Goal: Find specific page/section

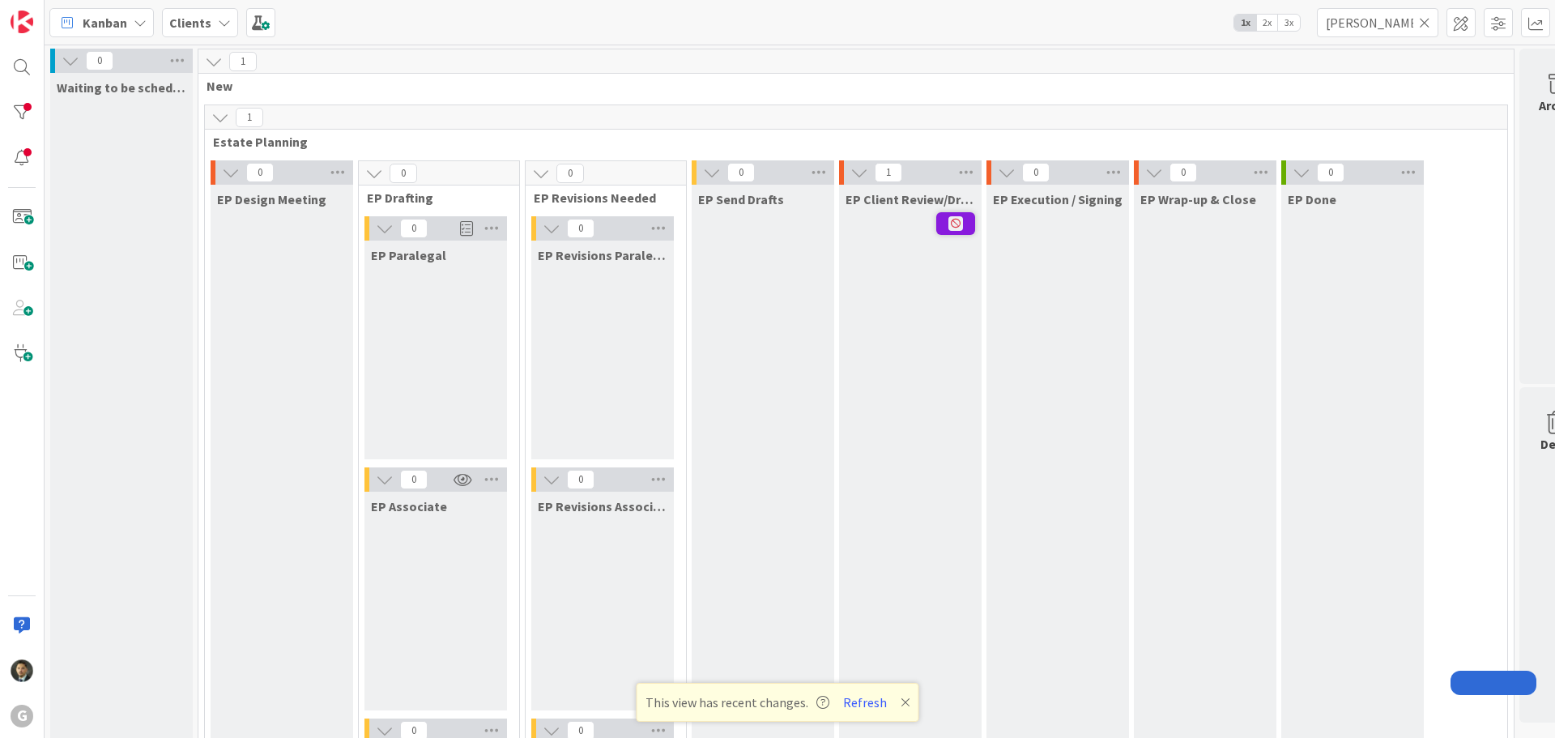
drag, startPoint x: 0, startPoint y: 0, endPoint x: 1366, endPoint y: 26, distance: 1366.3
click at [1366, 26] on input "[PERSON_NAME]" at bounding box center [1377, 22] width 121 height 29
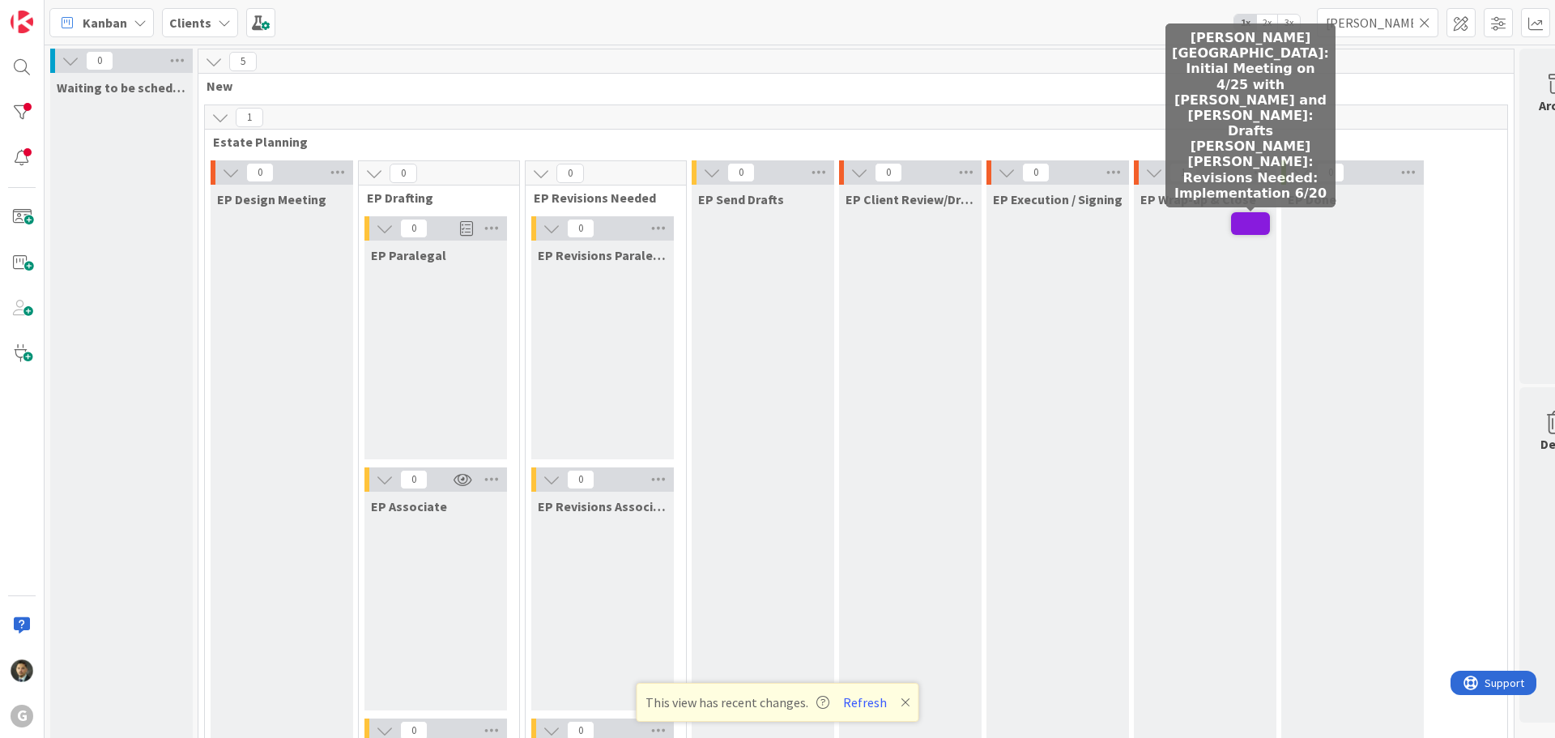
type input "[PERSON_NAME]"
click at [1263, 213] on span at bounding box center [1250, 223] width 39 height 23
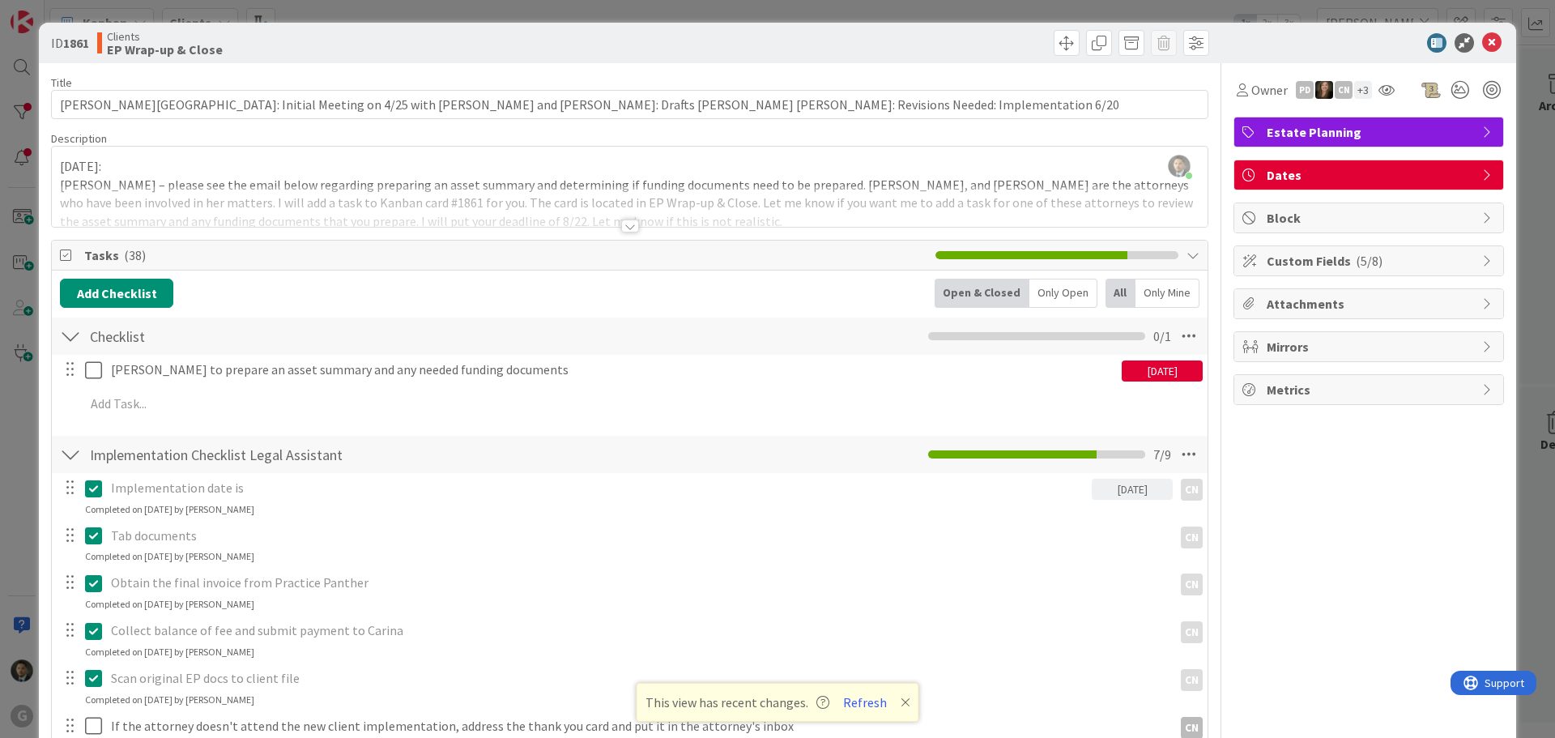
click at [624, 227] on div at bounding box center [630, 225] width 18 height 13
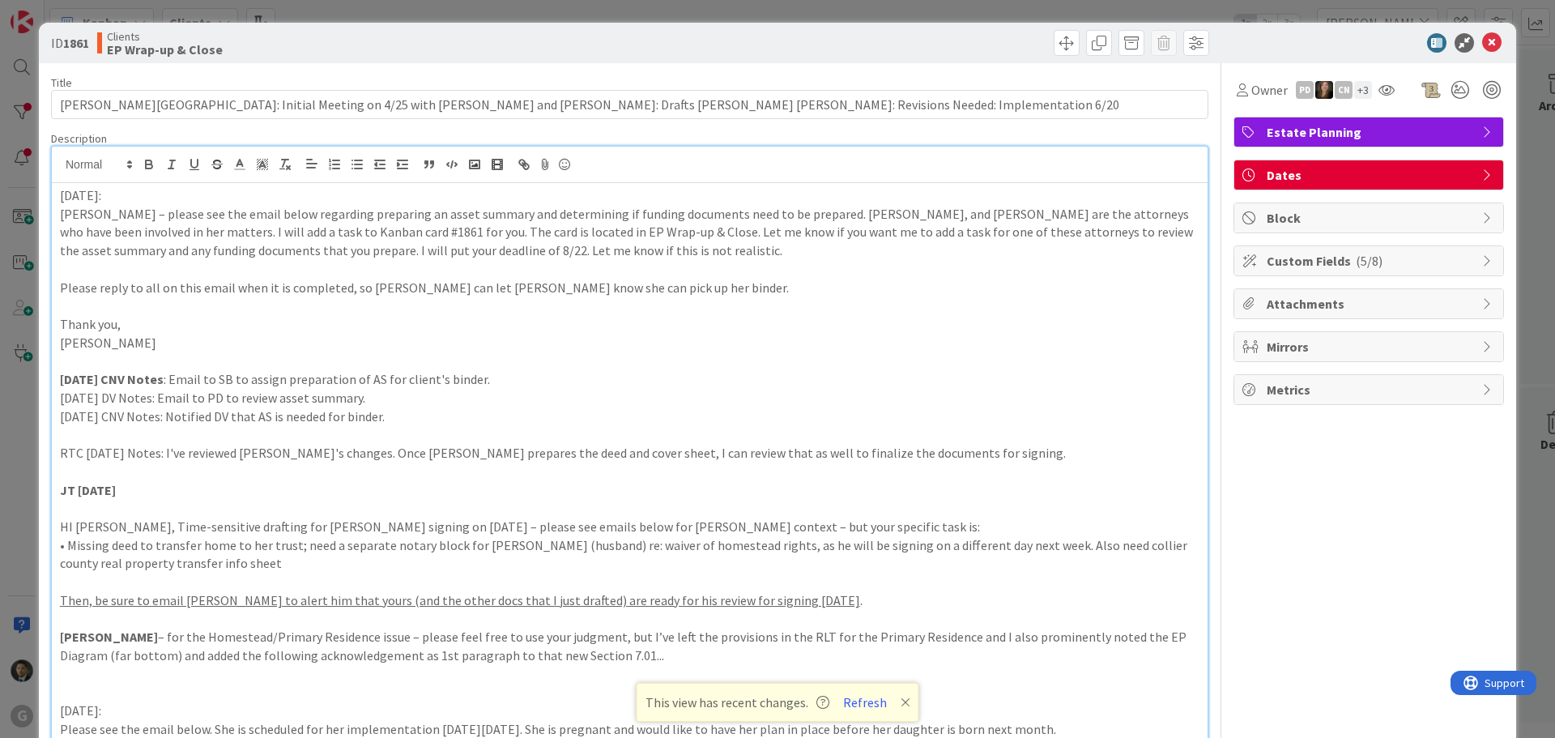
click at [810, 4] on div "ID 1861 Clients EP Wrap-up & Close Title 127 / 128 [PERSON_NAME]: Initial Meeti…" at bounding box center [777, 369] width 1555 height 738
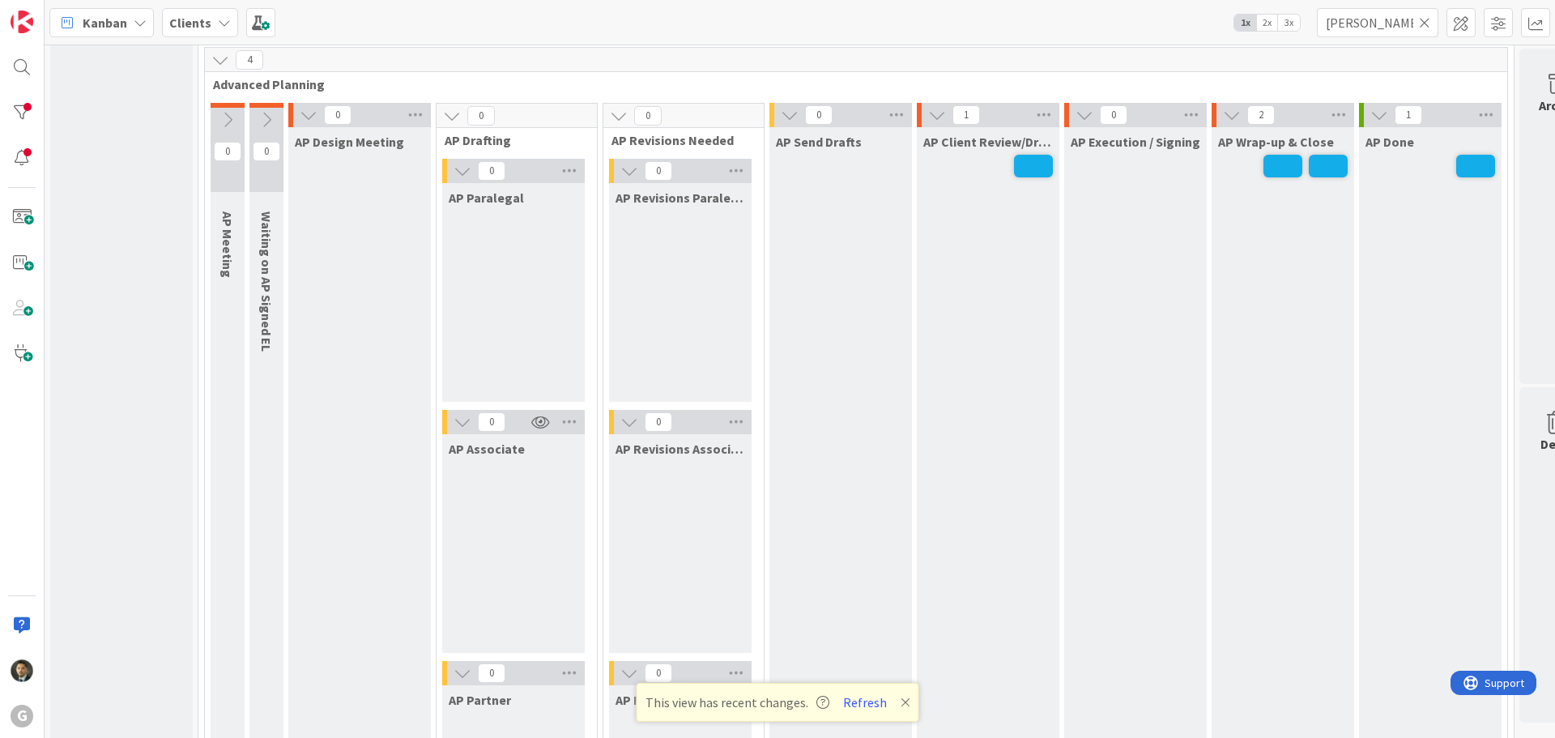
scroll to position [1134, 0]
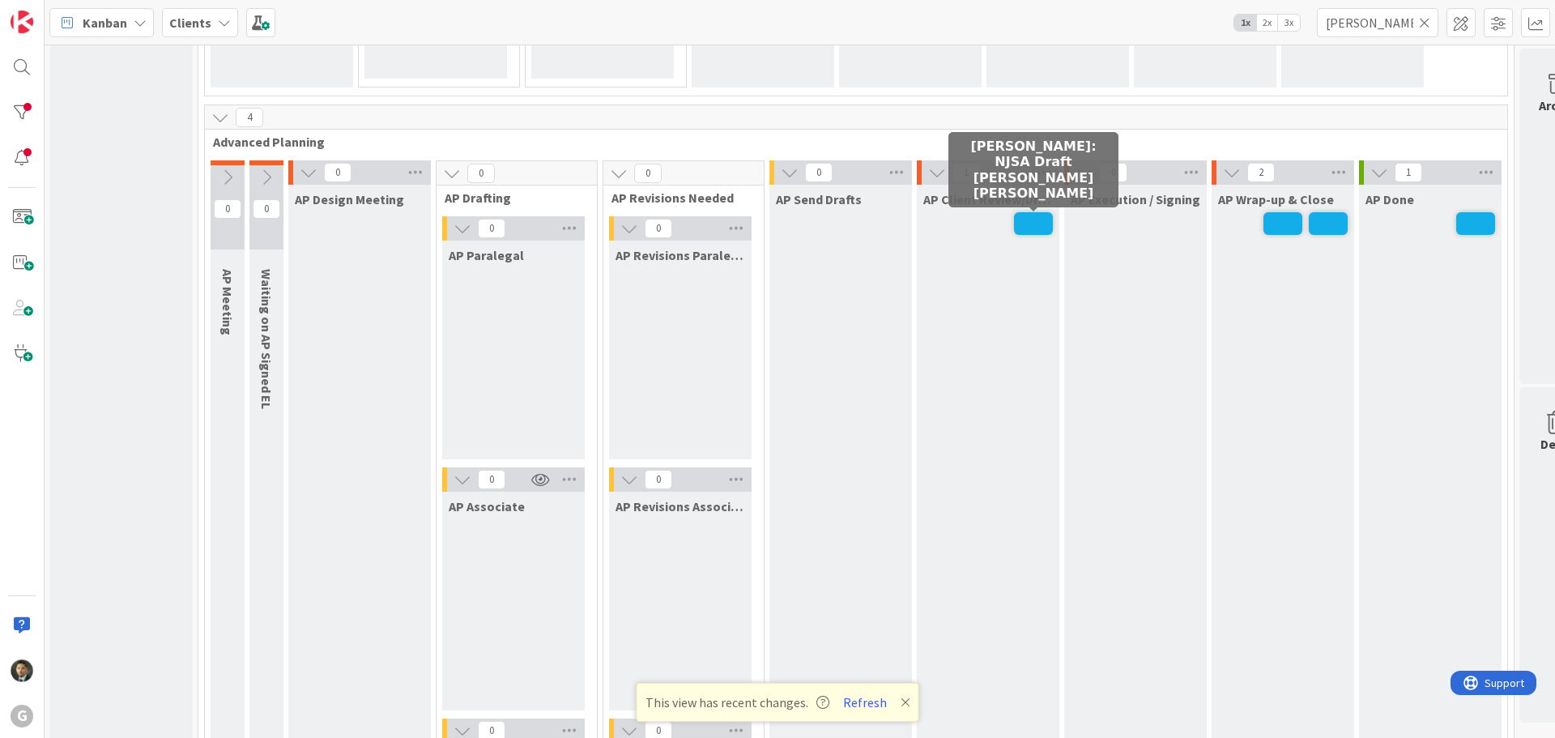
click at [1039, 228] on span at bounding box center [1033, 223] width 39 height 23
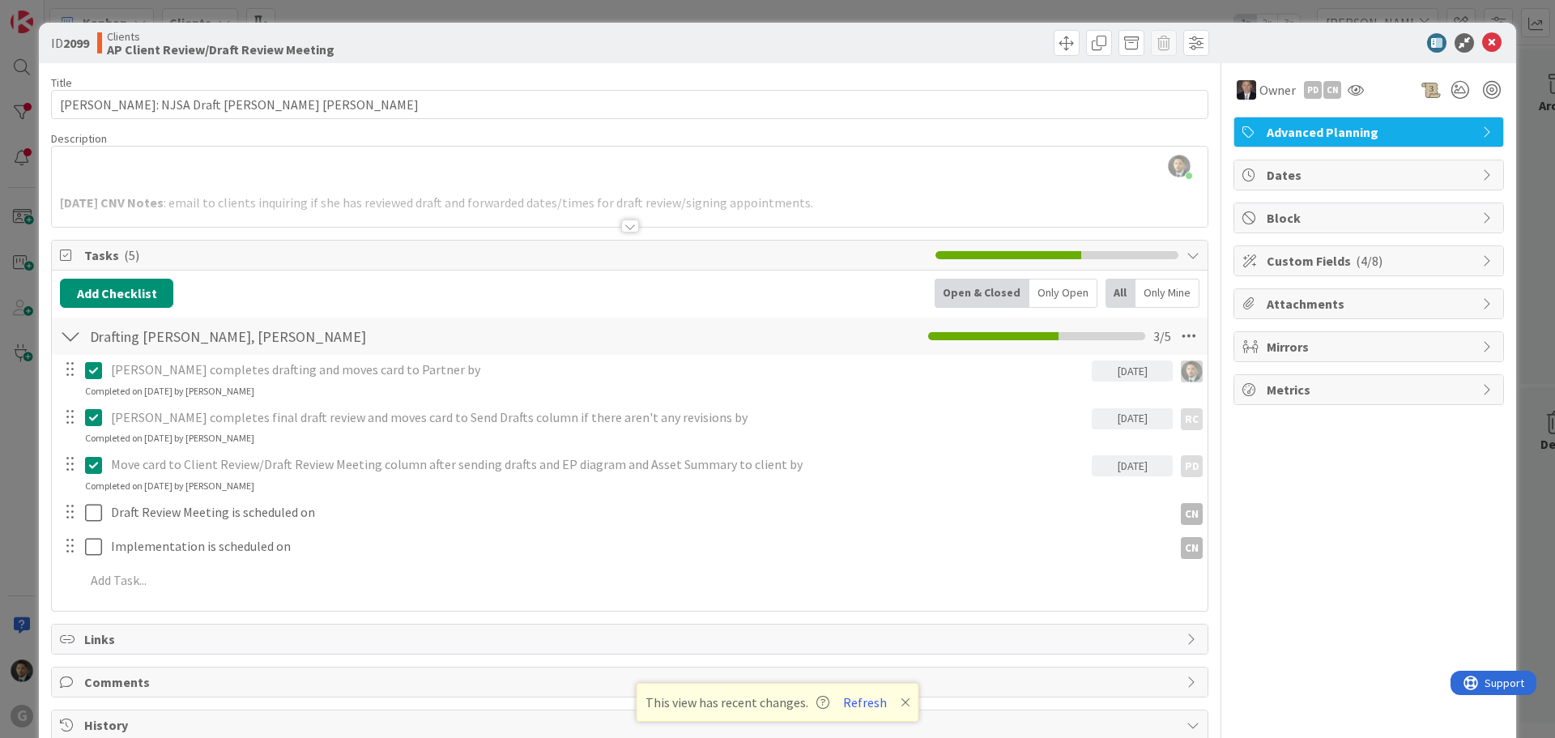
click at [621, 228] on div at bounding box center [630, 225] width 18 height 13
